Goal: Information Seeking & Learning: Learn about a topic

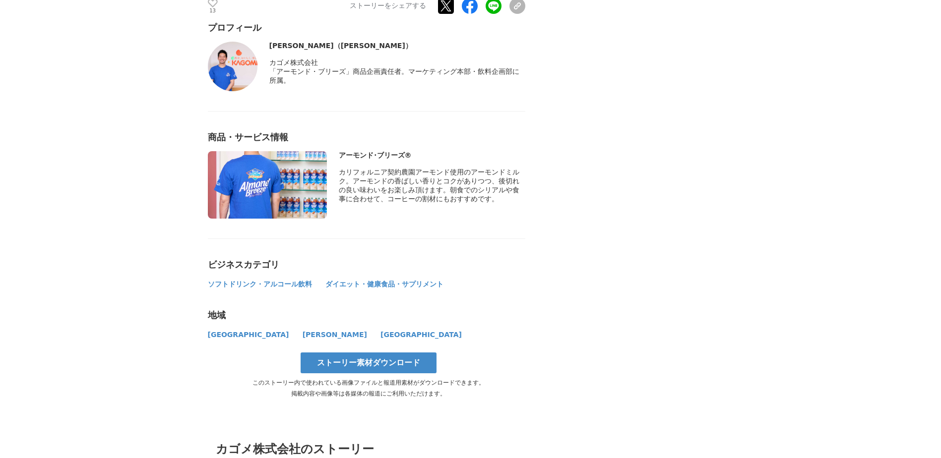
scroll to position [4469, 0]
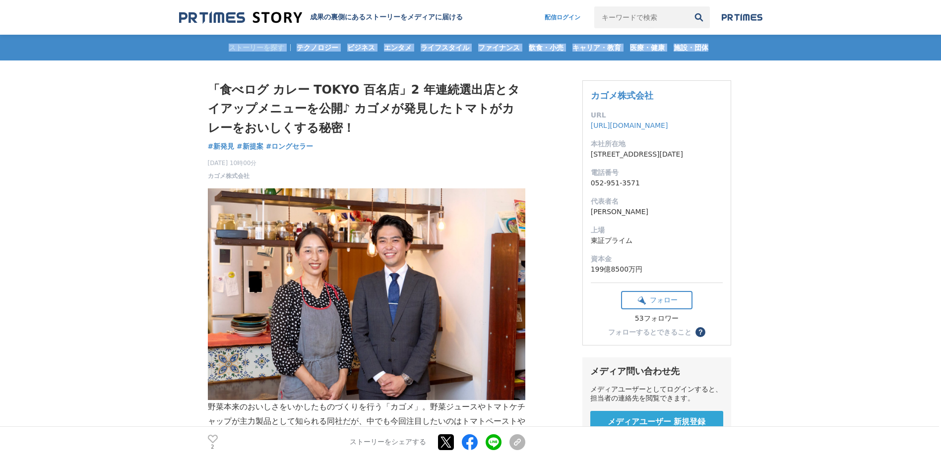
drag, startPoint x: 941, startPoint y: 27, endPoint x: 941, endPoint y: 55, distance: 27.3
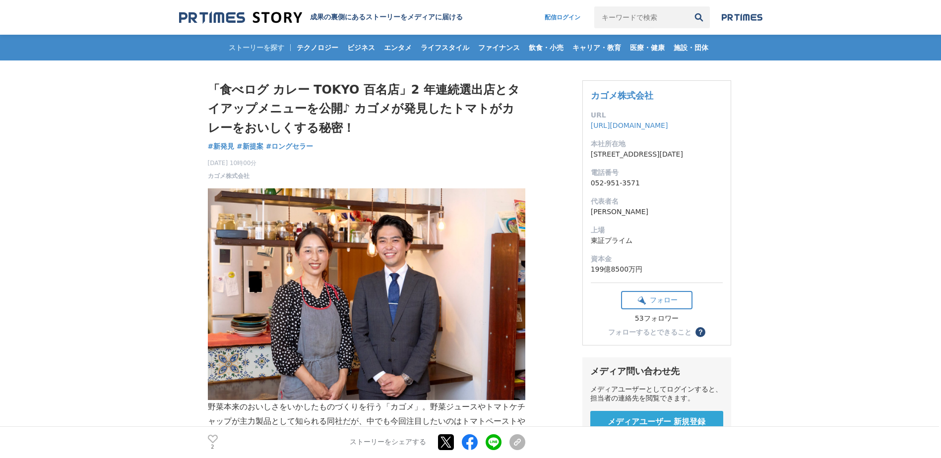
drag, startPoint x: 941, startPoint y: 55, endPoint x: 899, endPoint y: 127, distance: 83.1
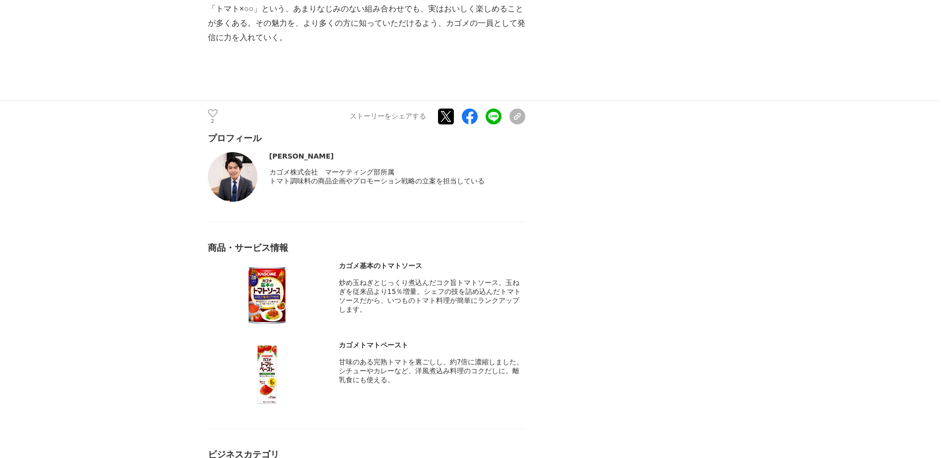
scroll to position [4086, 0]
